Goal: Navigation & Orientation: Find specific page/section

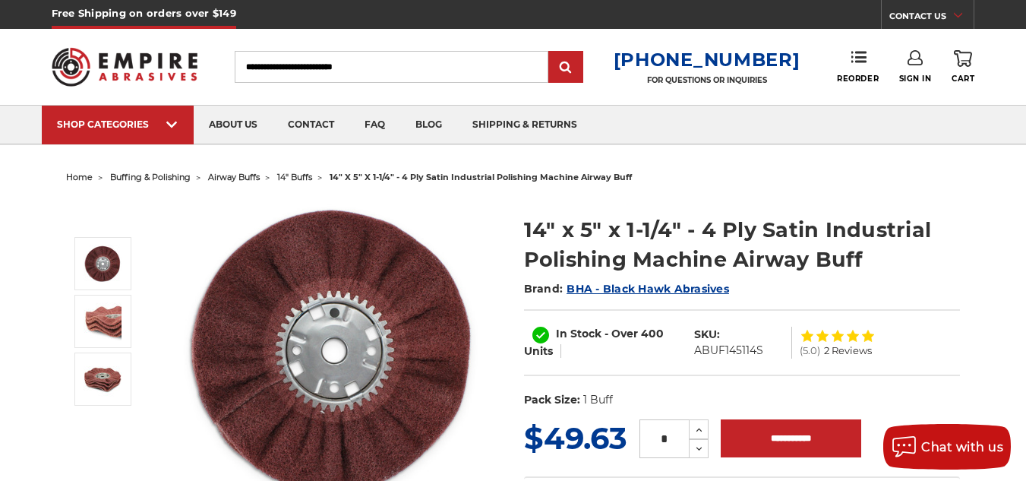
drag, startPoint x: 1031, startPoint y: 42, endPoint x: 1009, endPoint y: 0, distance: 47.2
click at [173, 175] on span "buffing & polishing" at bounding box center [150, 177] width 81 height 11
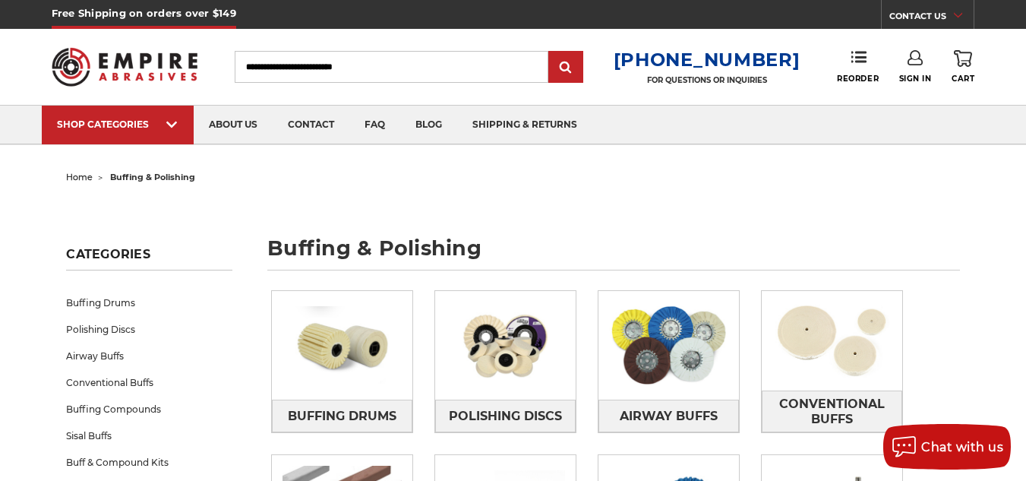
scroll to position [213, 0]
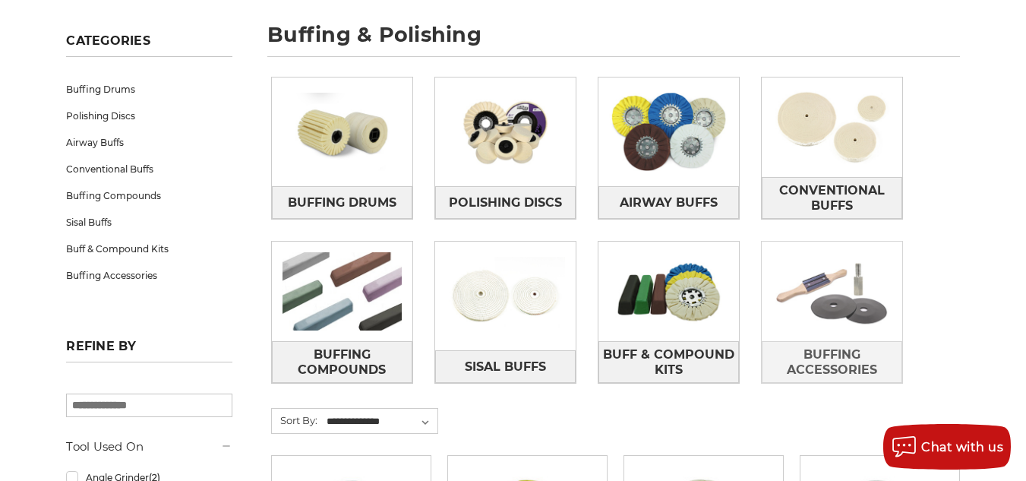
click at [847, 316] on img at bounding box center [832, 291] width 140 height 99
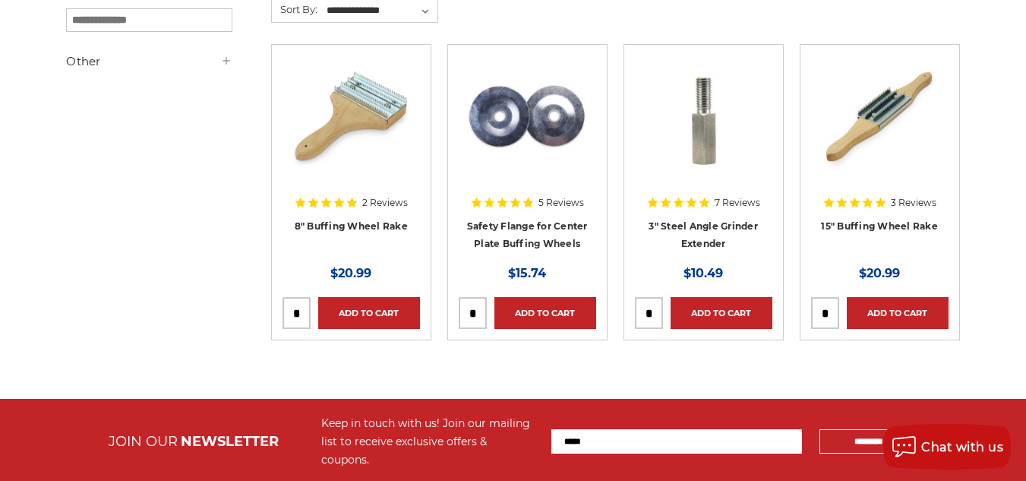
scroll to position [285, 0]
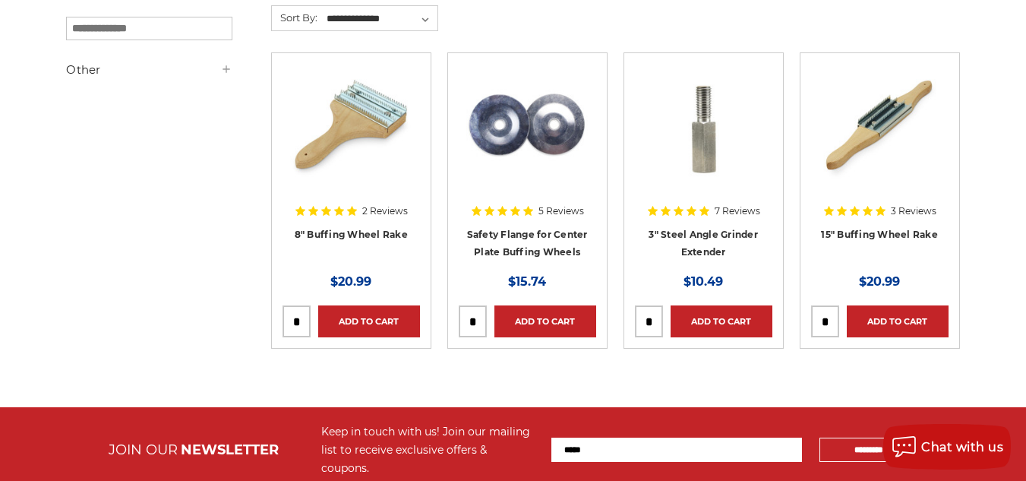
click at [511, 126] on img at bounding box center [527, 125] width 122 height 122
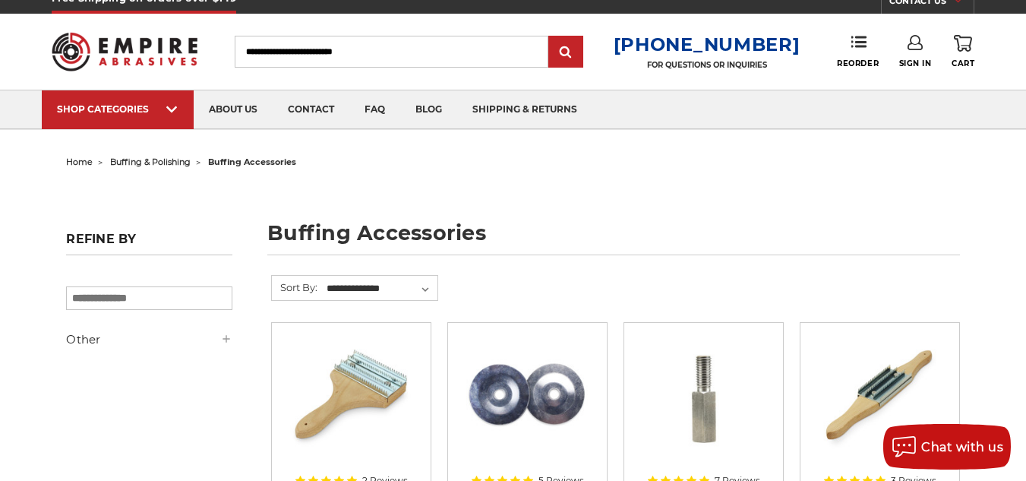
scroll to position [14, 0]
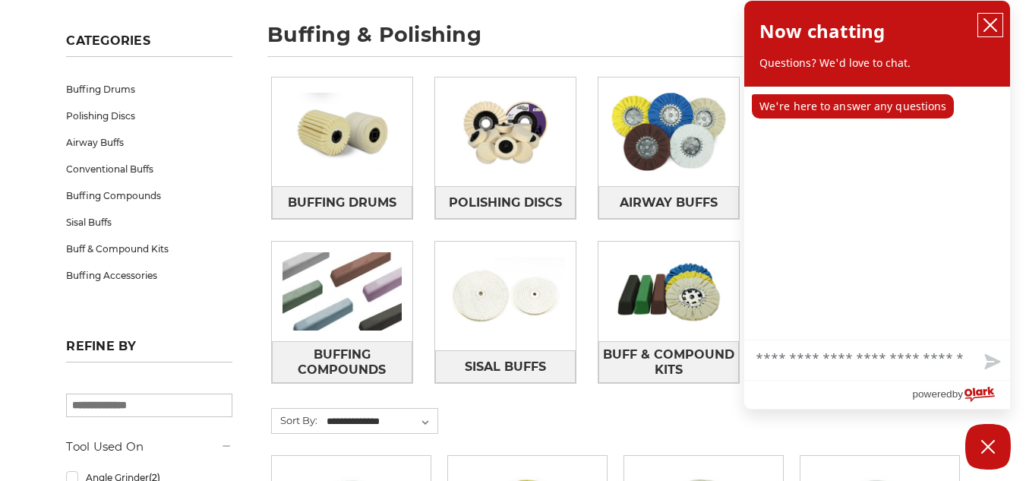
click at [988, 21] on icon "close chatbox" at bounding box center [990, 24] width 15 height 15
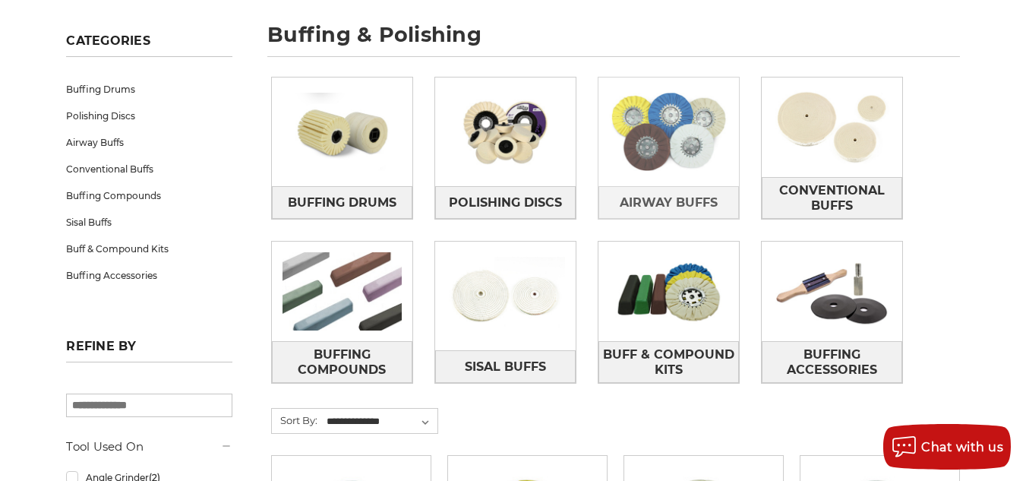
click at [672, 155] on img at bounding box center [668, 131] width 140 height 99
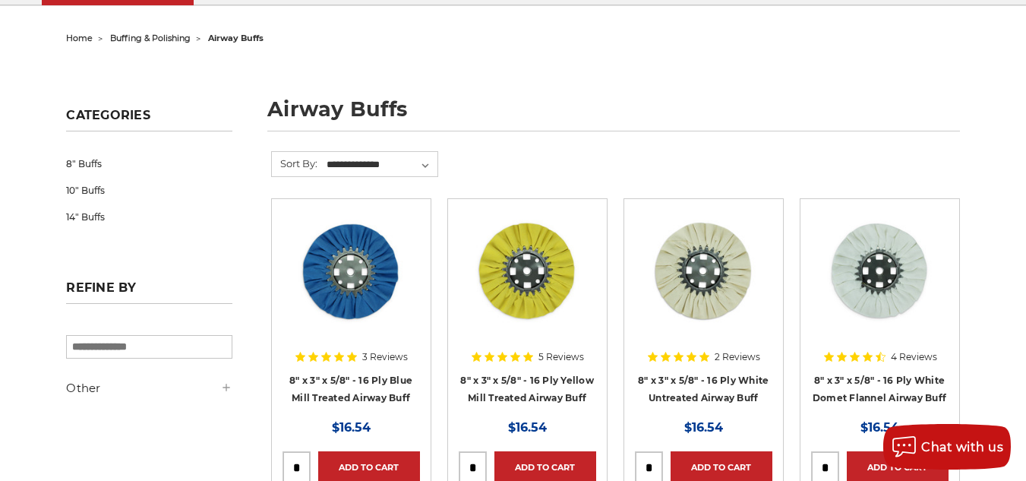
scroll to position [222, 0]
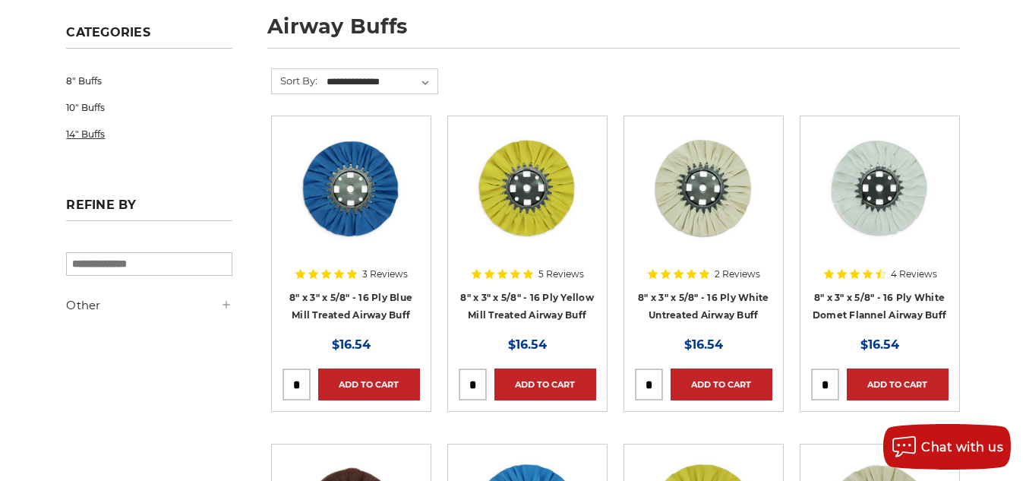
click at [87, 131] on link "14" Buffs" at bounding box center [149, 134] width 166 height 27
